Goal: Task Accomplishment & Management: Use online tool/utility

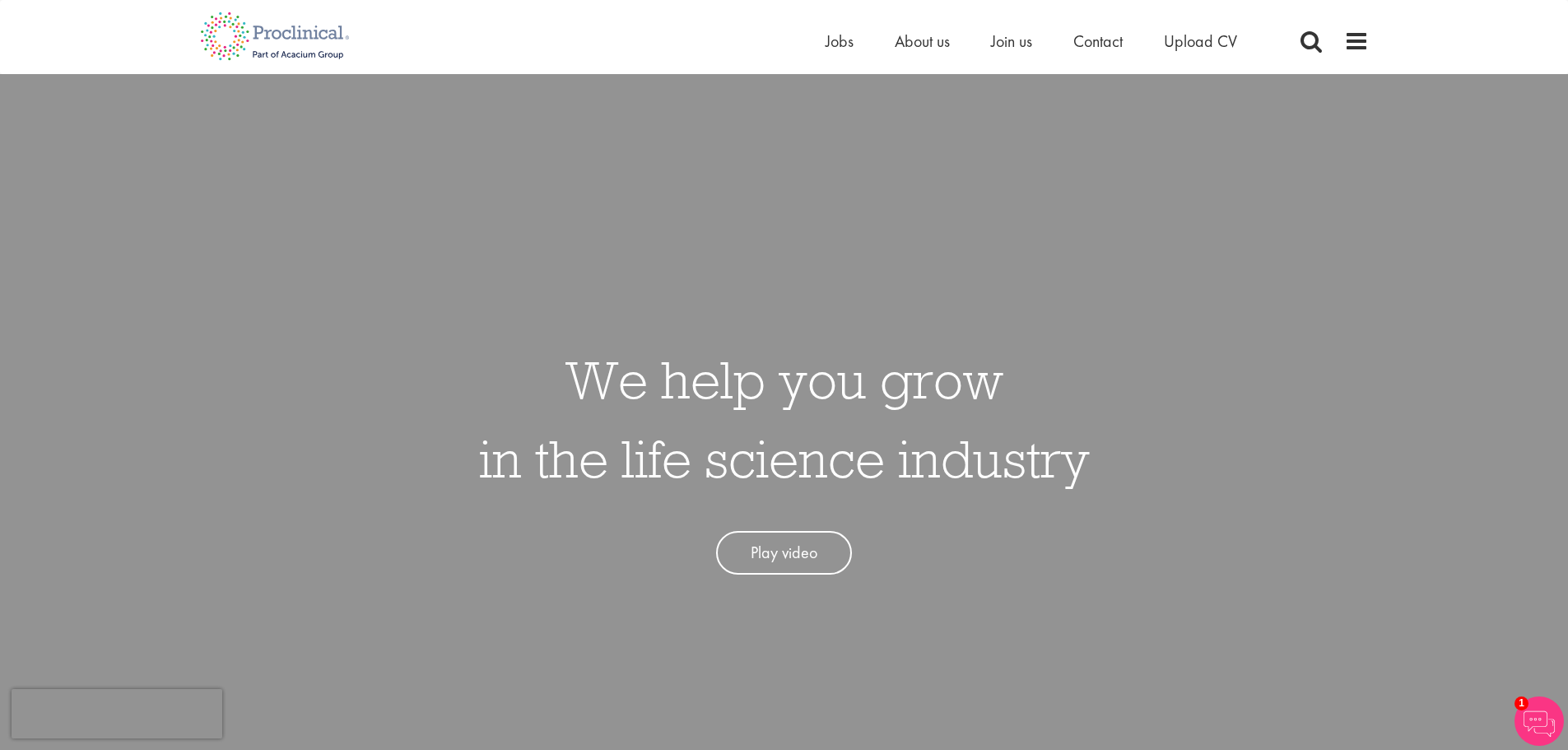
click at [1399, 32] on div "Home Jobs About us Join us Contact Upload CV" at bounding box center [784, 30] width 1568 height 62
click at [1326, 51] on div "Home Jobs About us Join us Contact Upload CV" at bounding box center [1097, 45] width 543 height 33
click at [1350, 48] on span at bounding box center [1356, 41] width 25 height 25
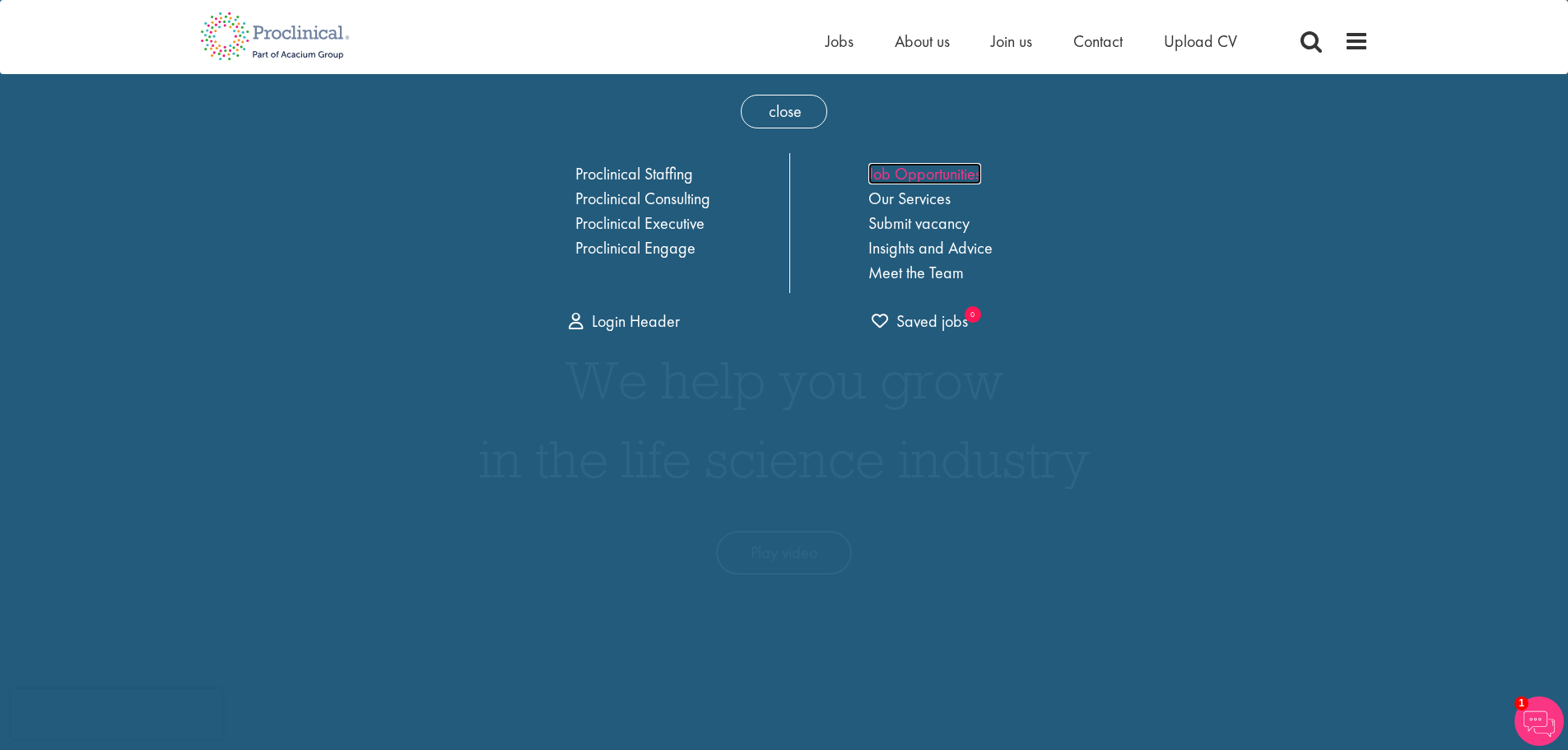
click at [892, 171] on link "Job Opportunities" at bounding box center [925, 173] width 112 height 21
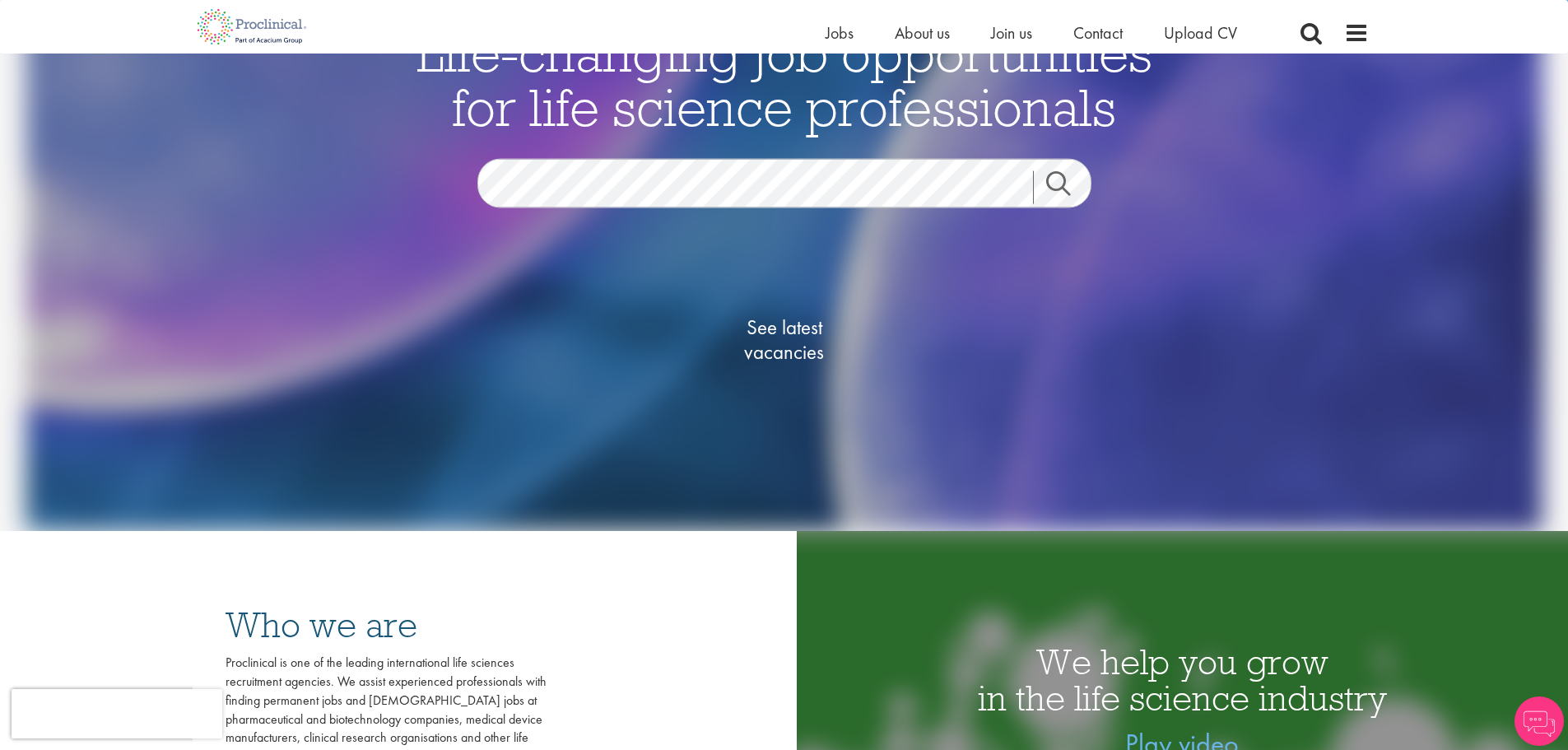
scroll to position [165, 0]
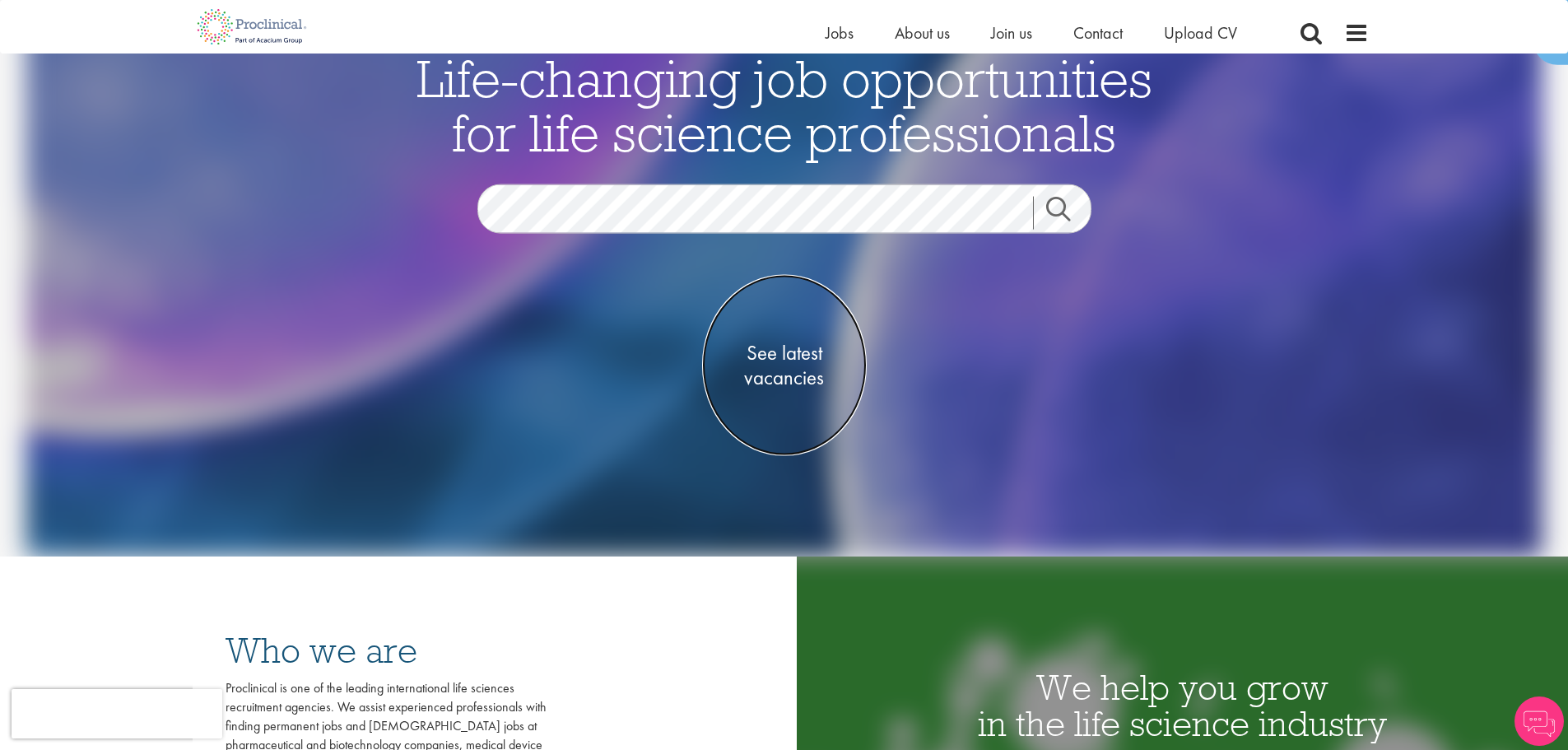
click at [762, 357] on span "See latest vacancies" at bounding box center [784, 366] width 165 height 50
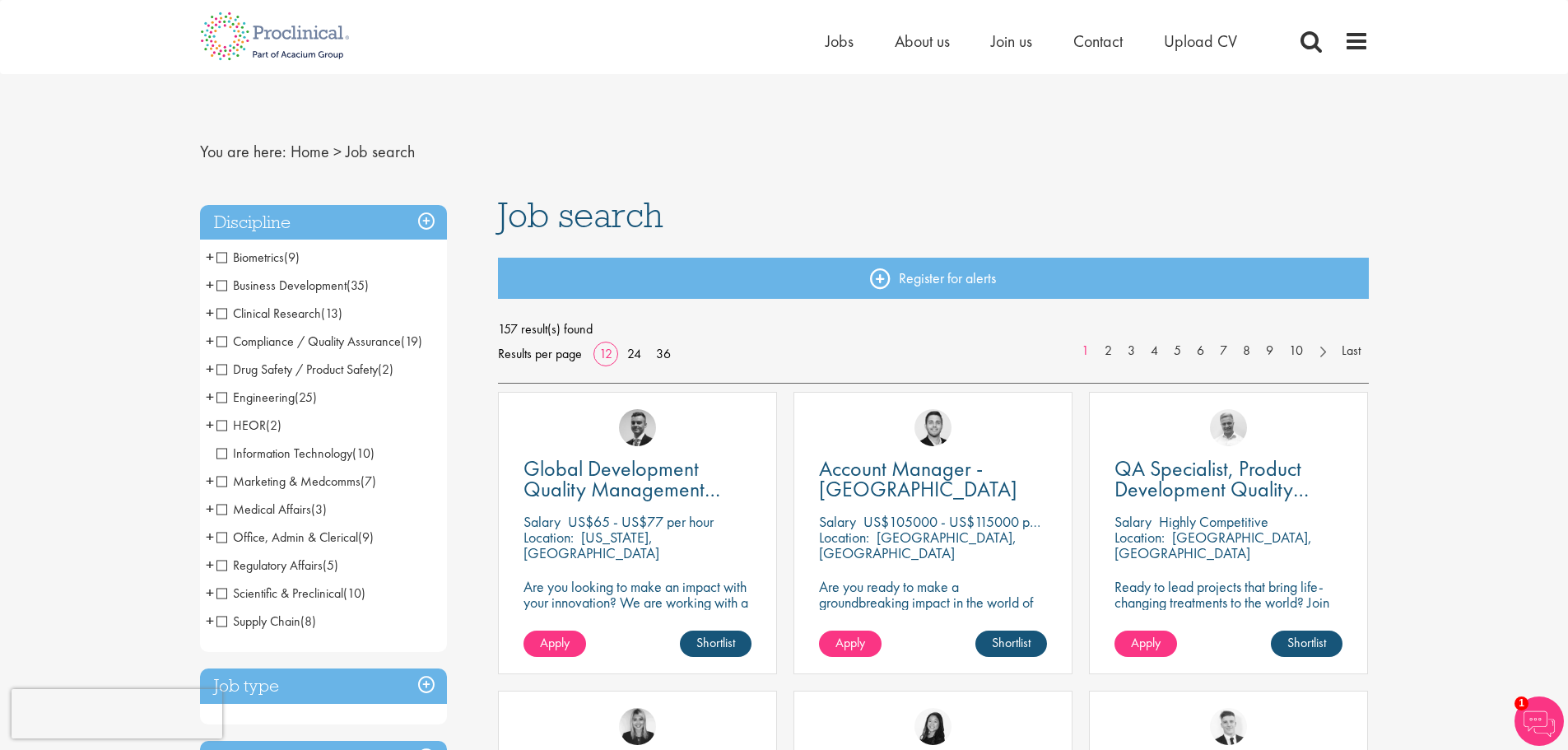
click at [218, 425] on span "HEOR" at bounding box center [242, 425] width 50 height 18
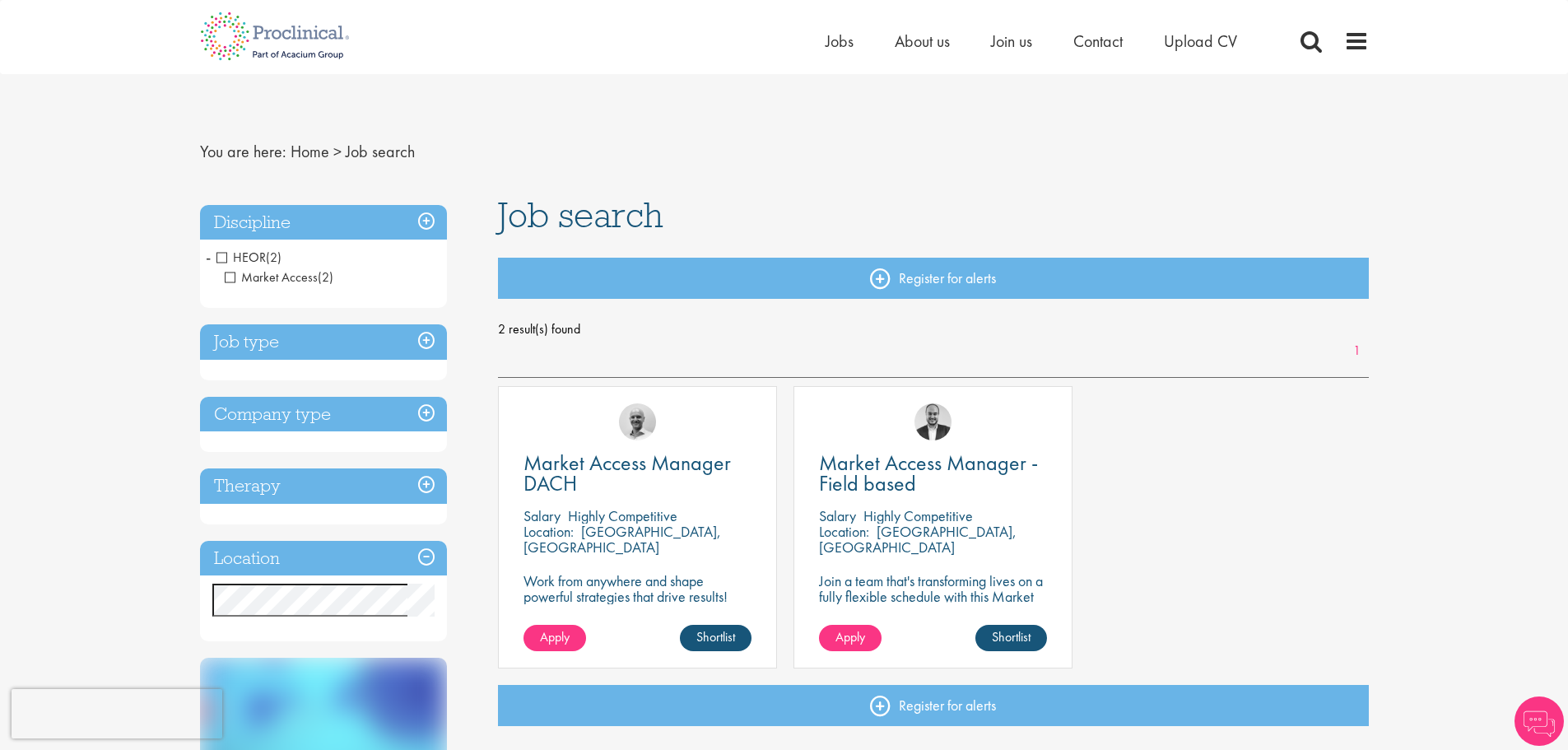
click at [222, 258] on span "HEOR" at bounding box center [242, 257] width 50 height 18
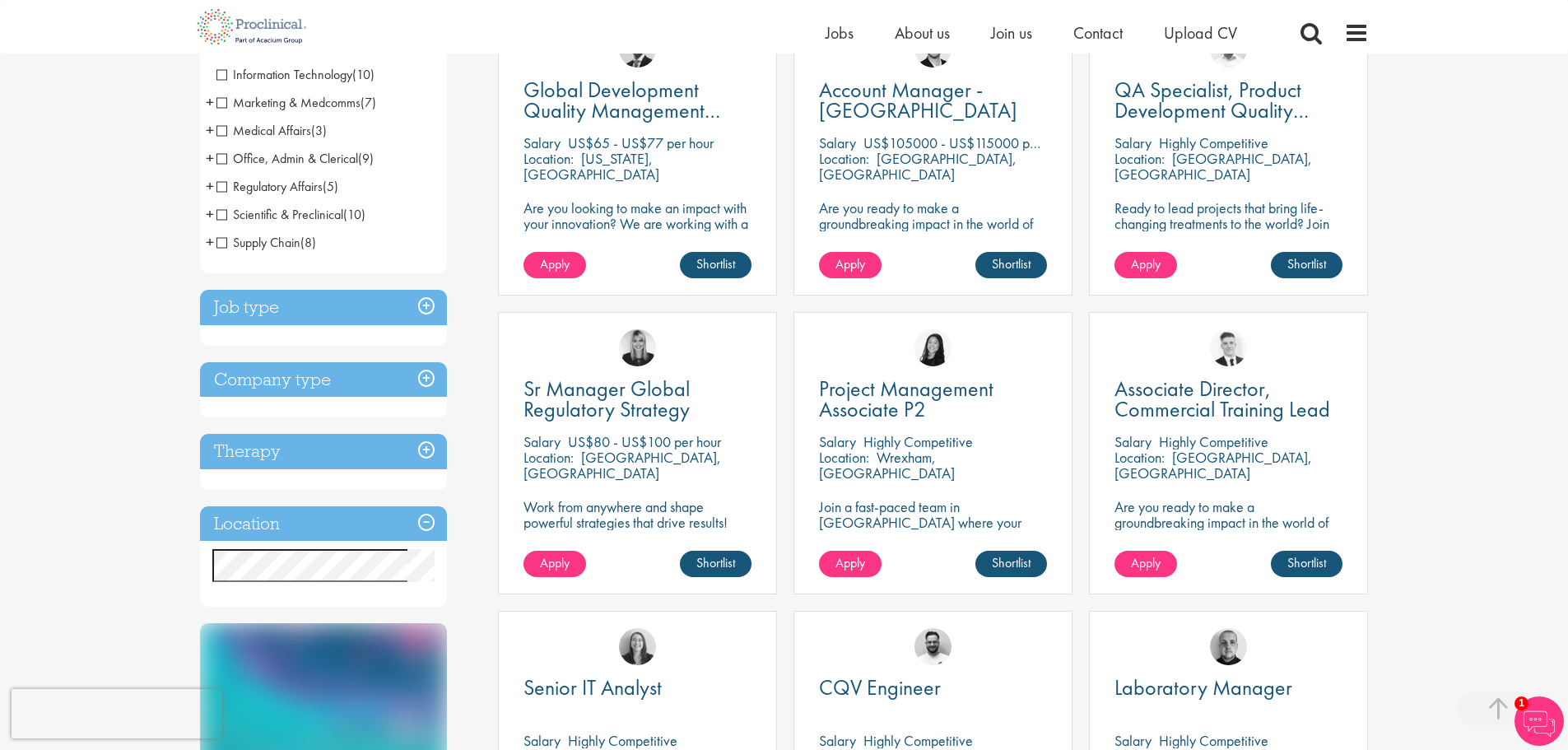
scroll to position [329, 0]
